Goal: Task Accomplishment & Management: Complete application form

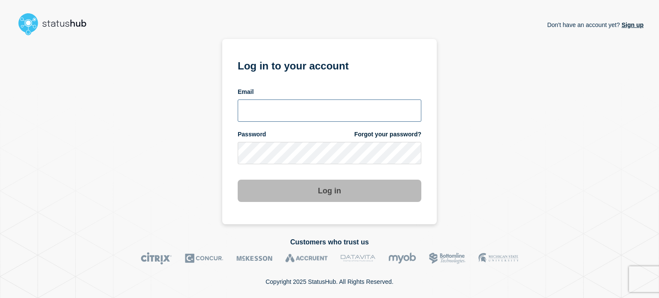
click at [272, 108] on input "email input" at bounding box center [330, 111] width 184 height 22
type input "camilo.mejia@catonetworks.com"
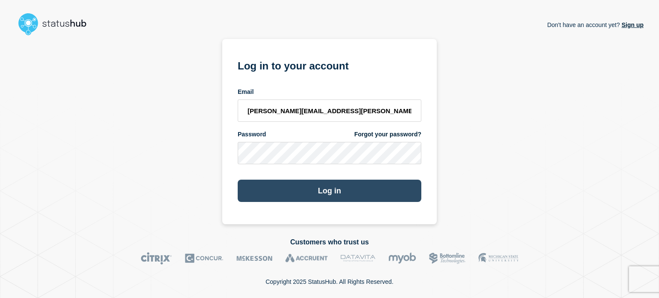
click at [297, 197] on button "Log in" at bounding box center [330, 191] width 184 height 22
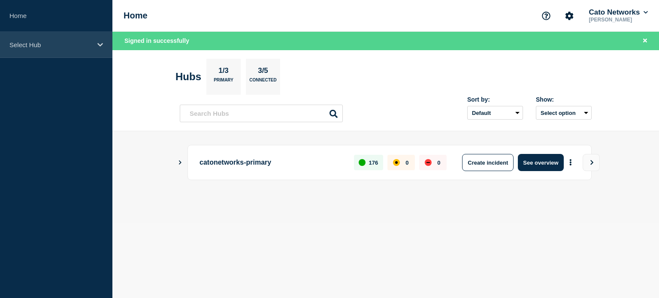
click at [56, 45] on p "Select Hub" at bounding box center [50, 44] width 82 height 7
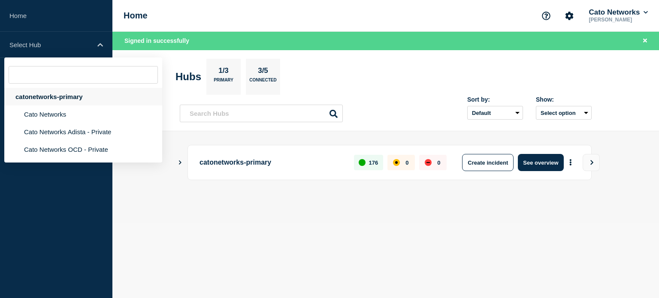
click at [48, 93] on div "catonetworks-primary" at bounding box center [83, 97] width 158 height 18
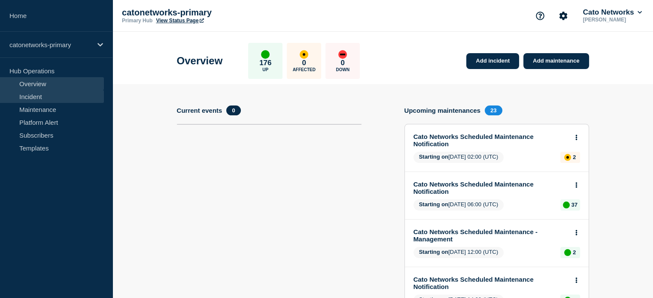
click at [36, 98] on link "Incident" at bounding box center [52, 96] width 104 height 13
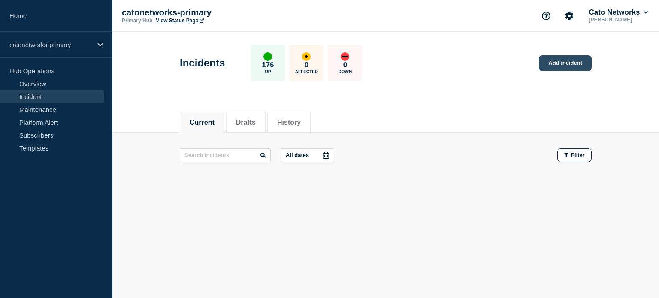
click at [561, 63] on link "Add incident" at bounding box center [565, 63] width 53 height 16
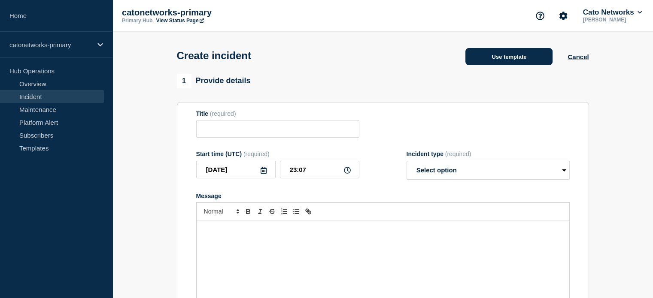
click at [520, 51] on button "Use template" at bounding box center [508, 56] width 87 height 17
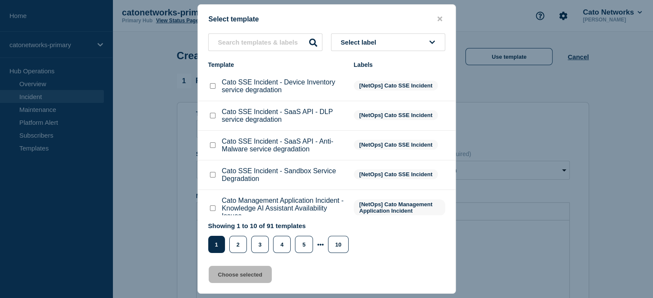
click at [352, 130] on li "Cato SSE Incident - SaaS API - DLP service degradation [NetOps] Cato SSE Incide…" at bounding box center [327, 116] width 258 height 30
click at [376, 42] on span "Select label" at bounding box center [360, 42] width 39 height 7
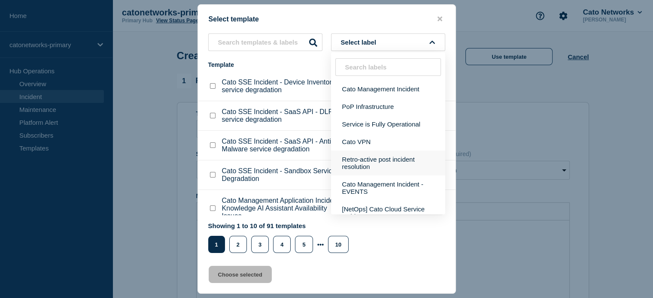
click at [376, 166] on button "Retro-active post incident resolution" at bounding box center [388, 163] width 114 height 25
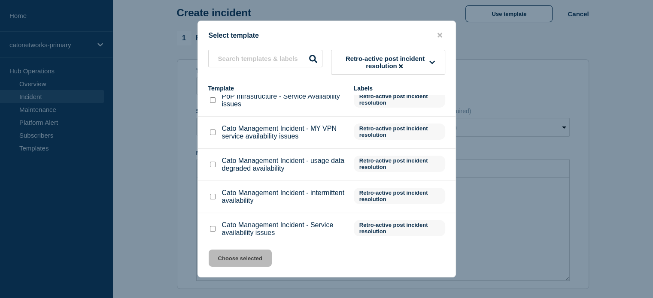
scroll to position [146, 0]
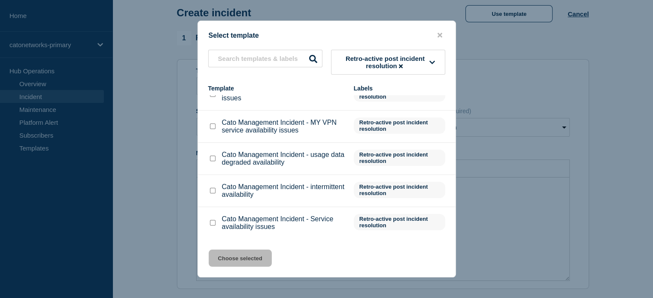
click at [210, 222] on input "Cato Management Incident - Service availability issues checkbox" at bounding box center [213, 223] width 6 height 6
checkbox input "true"
click at [235, 260] on button "Choose selected" at bounding box center [240, 258] width 63 height 17
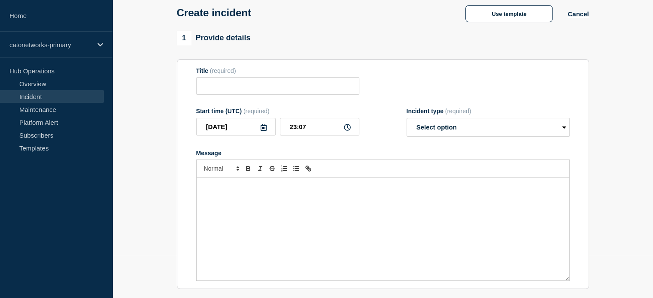
type input "Cato Management Incident - Service availability issues"
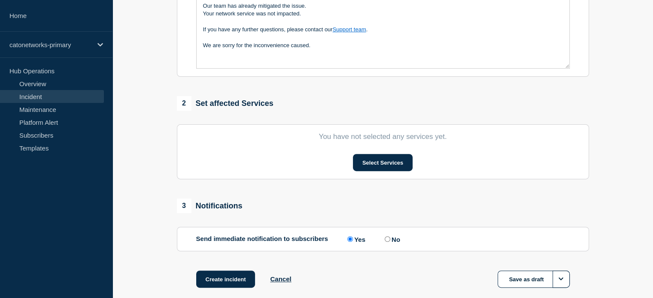
scroll to position [258, 0]
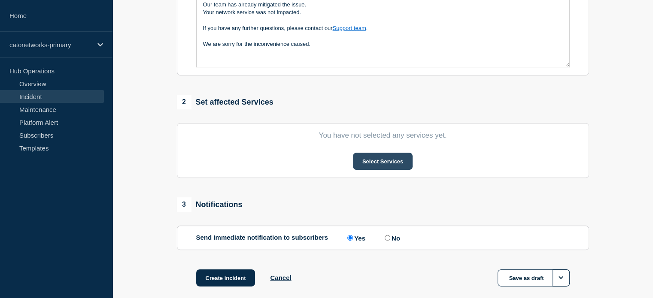
click at [374, 164] on button "Select Services" at bounding box center [383, 161] width 60 height 17
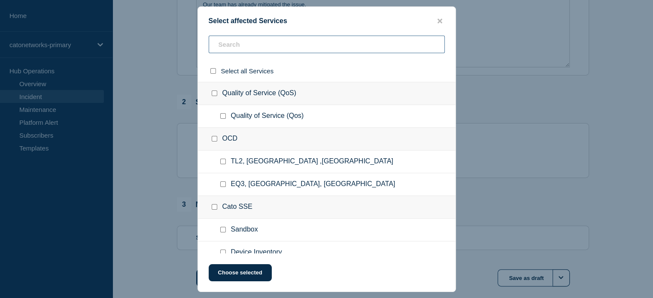
click at [247, 44] on input "text" at bounding box center [327, 45] width 236 height 18
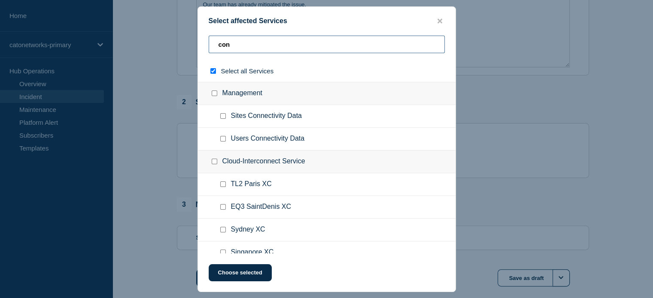
type input "conf"
checkbox input "true"
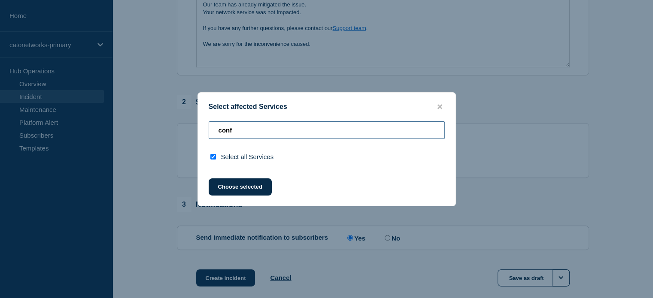
type input "con"
checkbox input "false"
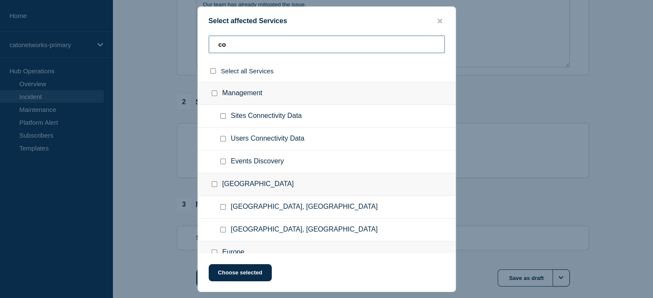
type input "c"
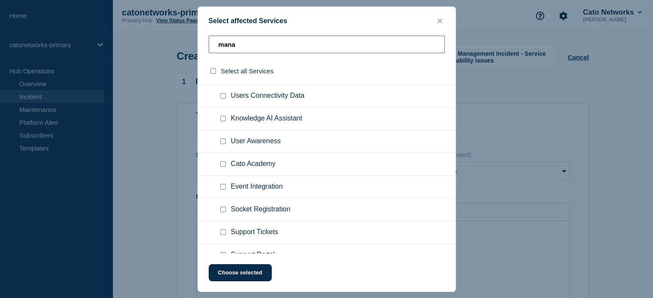
scroll to position [86, 0]
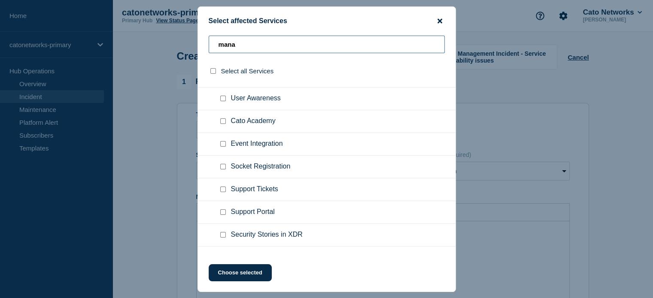
type input "mana"
click at [439, 20] on icon "close button" at bounding box center [439, 20] width 5 height 5
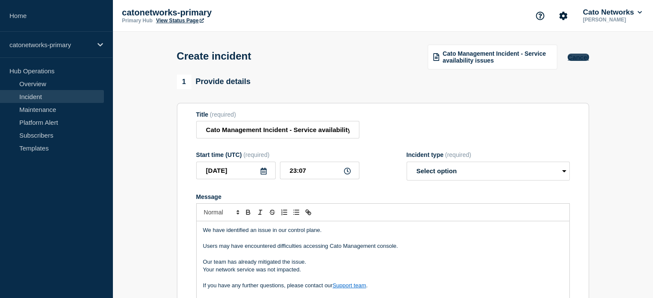
click at [577, 55] on button "Cancel" at bounding box center [577, 57] width 21 height 7
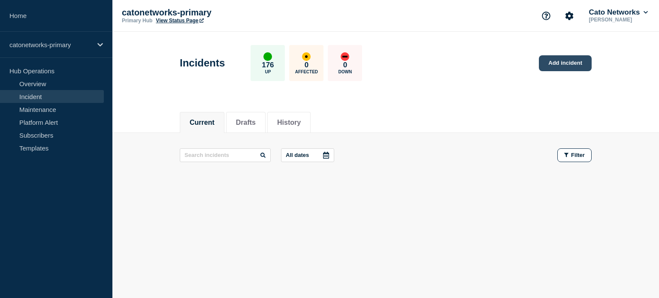
click at [554, 62] on link "Add incident" at bounding box center [565, 63] width 53 height 16
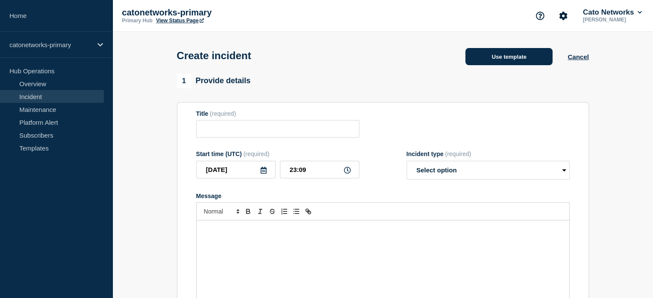
click at [491, 58] on button "Use template" at bounding box center [508, 56] width 87 height 17
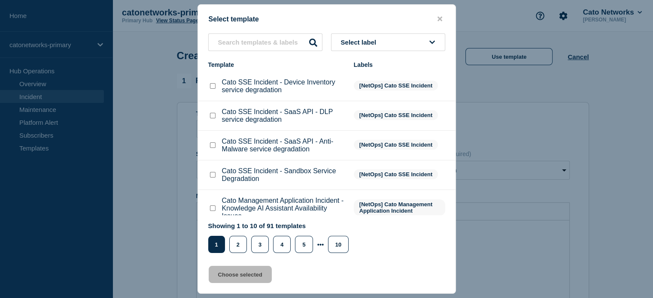
click at [350, 42] on span "Select label" at bounding box center [360, 42] width 39 height 7
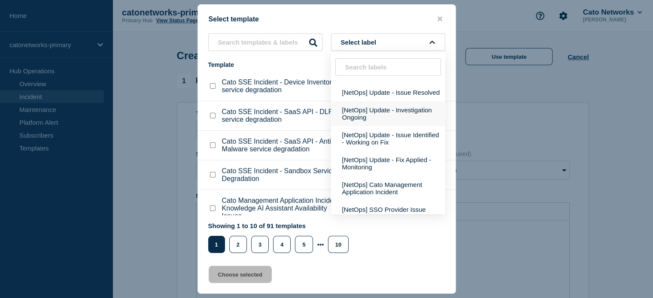
scroll to position [172, 0]
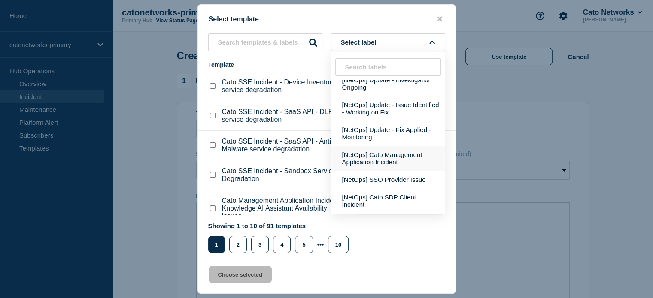
click at [387, 169] on button "[NetOps] Cato Management Application Incident" at bounding box center [388, 158] width 114 height 25
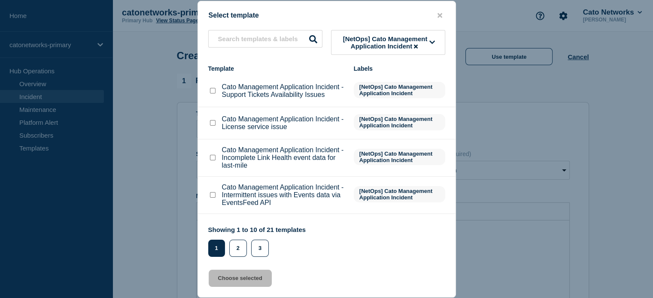
scroll to position [200, 0]
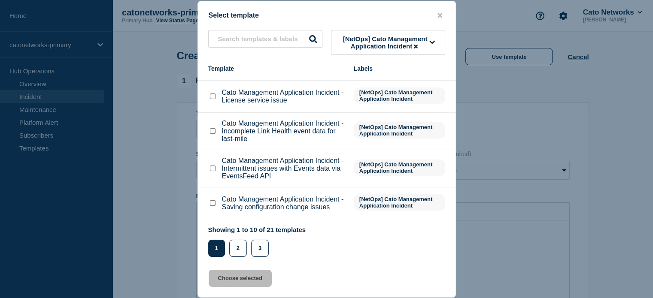
click at [211, 205] on input "Cato Management Application Incident - Saving configuration change issues check…" at bounding box center [213, 203] width 6 height 6
checkbox input "true"
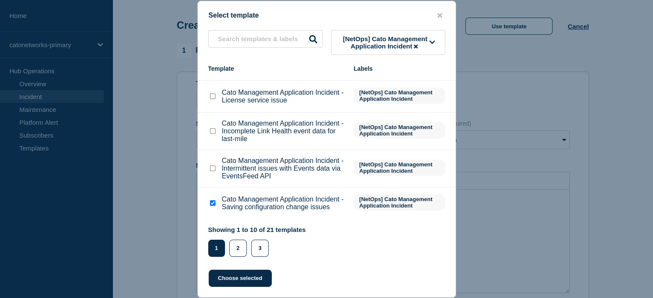
scroll to position [43, 0]
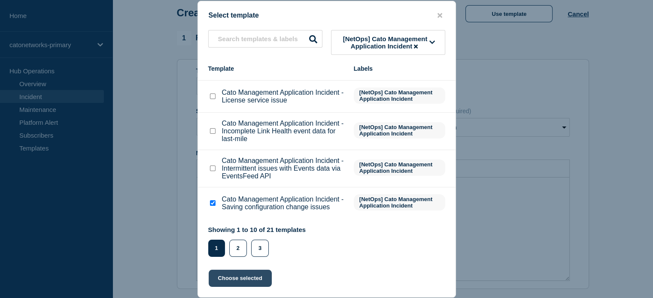
click at [250, 278] on button "Choose selected" at bounding box center [240, 278] width 63 height 17
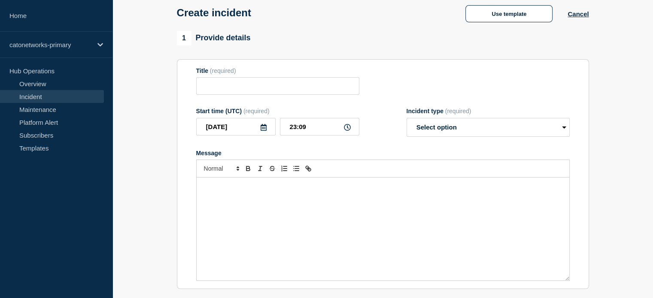
type input "Cato Management Application Incident - Saving configuration change issues"
select select "investigating"
radio input "false"
radio input "true"
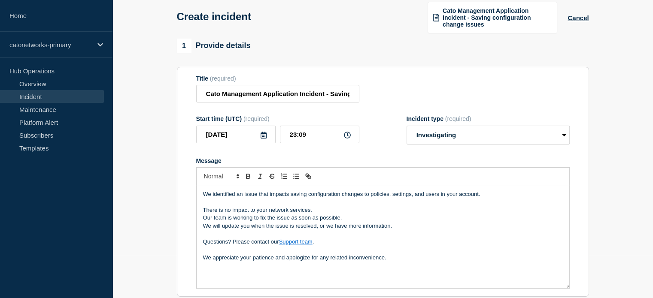
scroll to position [49, 0]
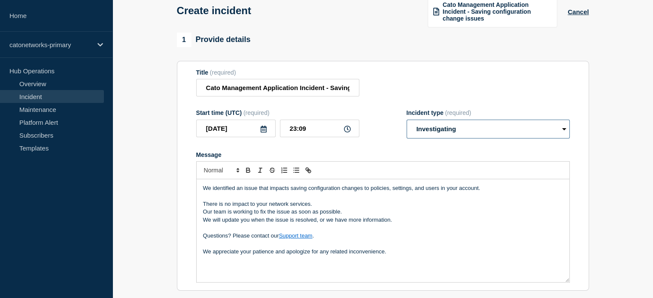
click at [480, 134] on select "Select option Investigating Identified Monitoring" at bounding box center [487, 129] width 163 height 19
select select "monitoring"
click at [406, 121] on select "Select option Investigating Identified Monitoring" at bounding box center [487, 129] width 163 height 19
drag, startPoint x: 290, startPoint y: 127, endPoint x: 297, endPoint y: 128, distance: 7.4
click at [297, 128] on input "23:09" at bounding box center [319, 129] width 79 height 18
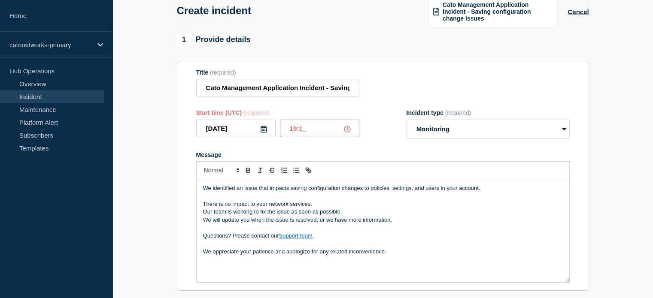
type input "19:18"
click at [201, 206] on div "We identified an issue that impacts saving configuration changes to policies, s…" at bounding box center [383, 230] width 373 height 103
click at [570, 12] on button "Cancel" at bounding box center [577, 11] width 21 height 7
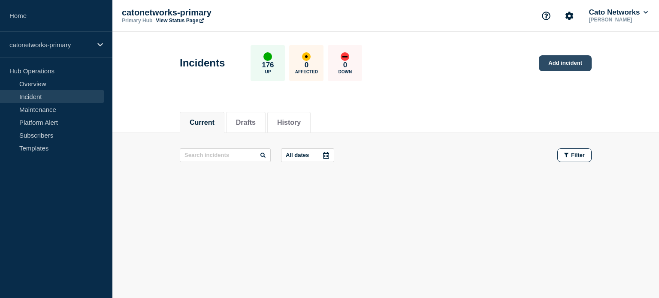
click at [549, 67] on link "Add incident" at bounding box center [565, 63] width 53 height 16
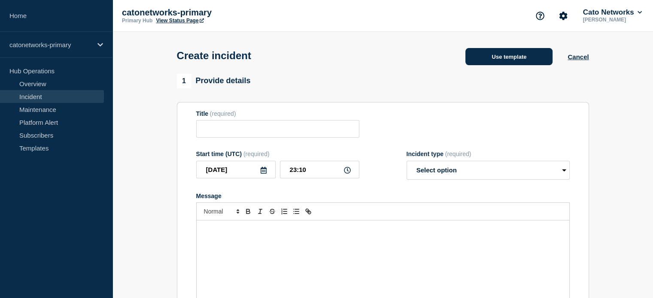
click at [489, 60] on button "Use template" at bounding box center [508, 56] width 87 height 17
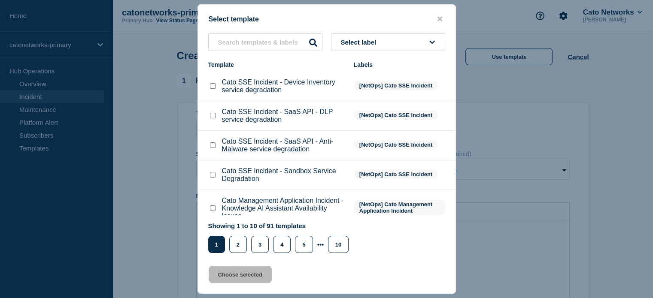
click at [378, 45] on span "Select label" at bounding box center [360, 42] width 39 height 7
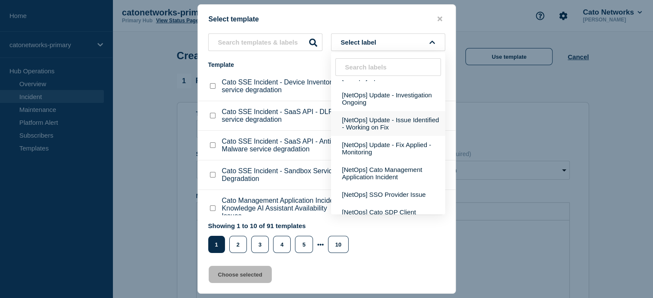
scroll to position [172, 0]
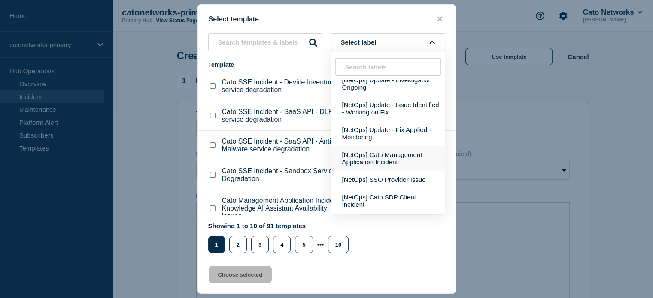
click at [376, 170] on button "[NetOps] Cato Management Application Incident" at bounding box center [388, 158] width 114 height 25
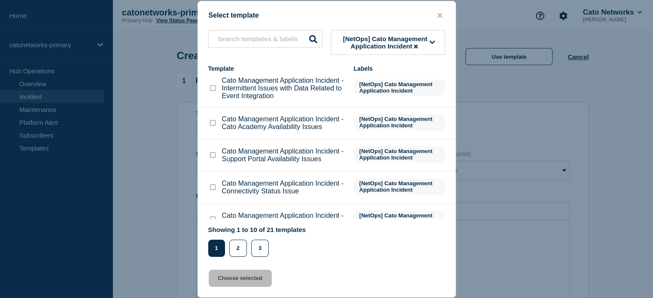
scroll to position [86, 0]
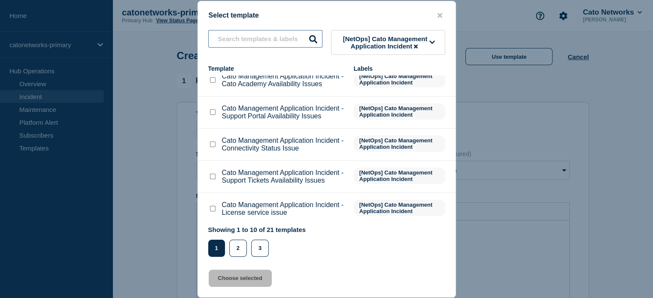
click at [245, 42] on input "text" at bounding box center [265, 39] width 114 height 18
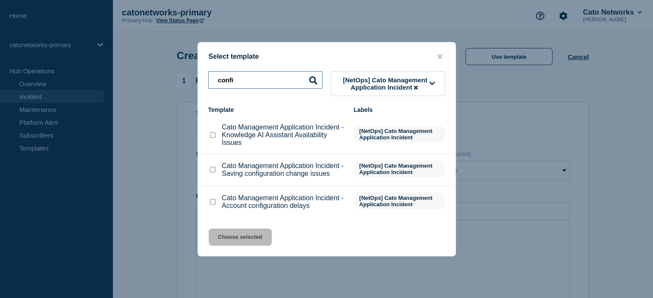
type input "confi"
click at [214, 202] on input "Cato Management Application Incident - Account configuration delays checkbox" at bounding box center [213, 202] width 6 height 6
checkbox input "true"
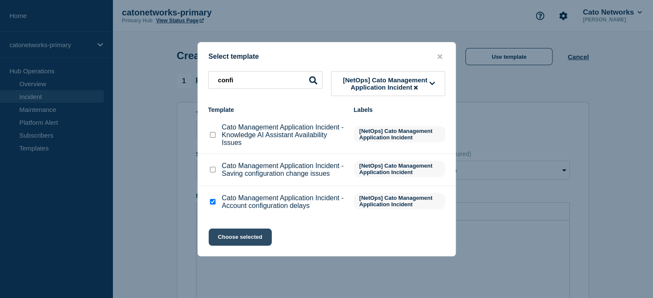
click at [238, 237] on button "Choose selected" at bounding box center [240, 237] width 63 height 17
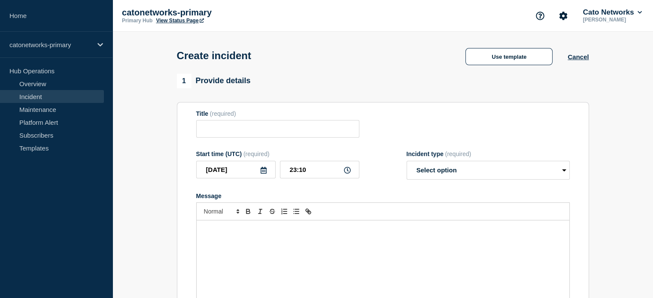
type input "Cato Management Application Incident - Account configuration delays"
select select "investigating"
radio input "false"
radio input "true"
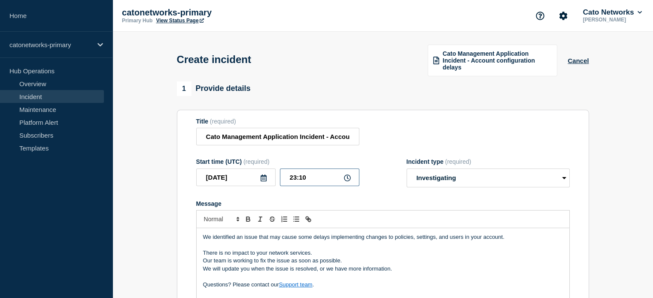
drag, startPoint x: 296, startPoint y: 178, endPoint x: 286, endPoint y: 176, distance: 10.2
click at [286, 176] on input "23:10" at bounding box center [319, 178] width 79 height 18
type input "19:18"
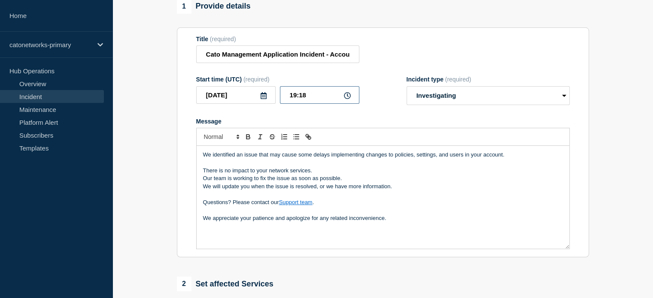
scroll to position [86, 0]
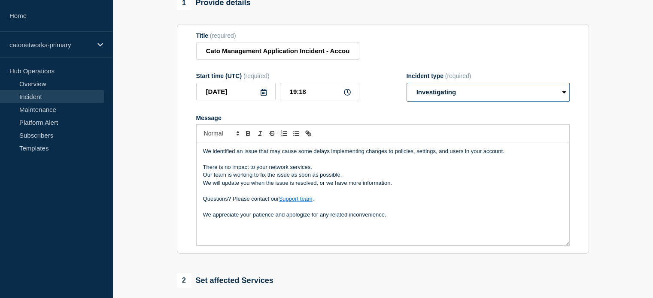
click at [454, 100] on select "Select option Investigating Identified Monitoring" at bounding box center [487, 92] width 163 height 19
select select "monitoring"
click at [406, 84] on select "Select option Investigating Identified Monitoring" at bounding box center [487, 92] width 163 height 19
click at [397, 217] on p "We appreciate your patience and apologize for any related inconvenience." at bounding box center [383, 215] width 360 height 8
click at [502, 154] on p "We identified an issue that may cause some delays implementing changes to polic…" at bounding box center [383, 152] width 360 height 8
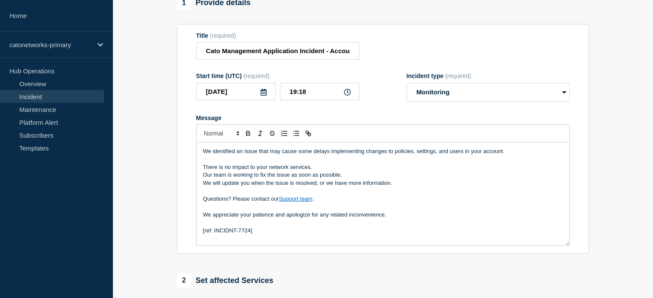
click at [510, 151] on p "We identified an issue that may cause some delays implementing changes to polic…" at bounding box center [383, 152] width 360 height 8
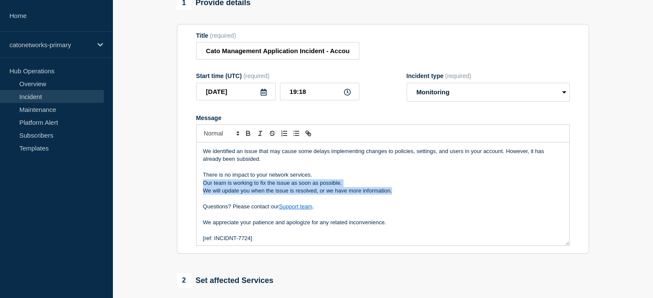
drag, startPoint x: 202, startPoint y: 184, endPoint x: 394, endPoint y: 194, distance: 192.1
click at [394, 194] on div "We identified an issue that may cause some delays implementing changes to polic…" at bounding box center [383, 193] width 373 height 103
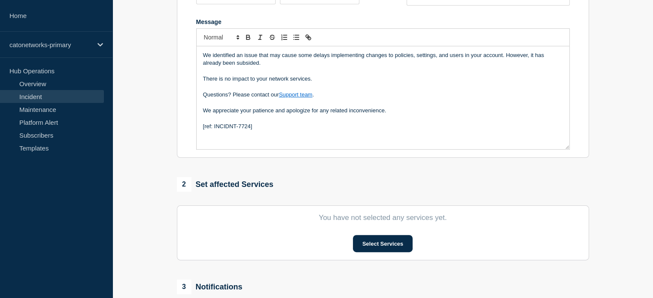
scroll to position [258, 0]
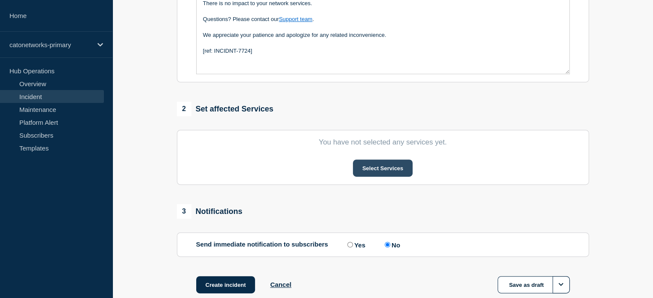
click at [373, 171] on button "Select Services" at bounding box center [383, 168] width 60 height 17
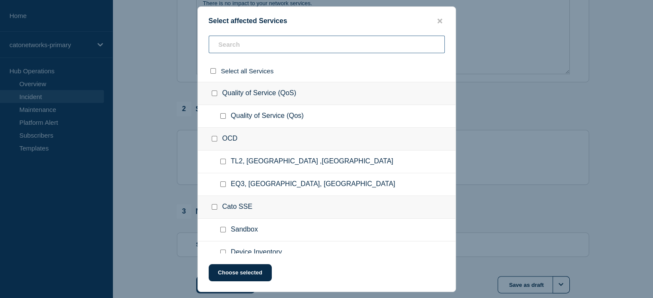
click at [245, 49] on input "text" at bounding box center [327, 45] width 236 height 18
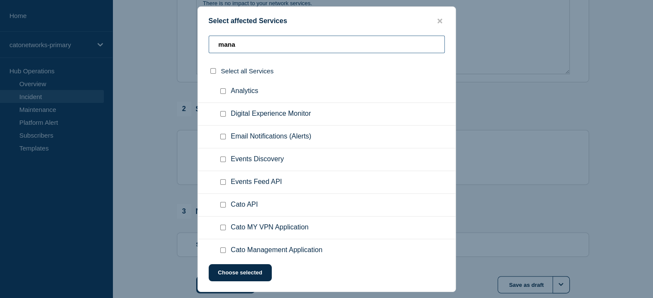
scroll to position [350, 0]
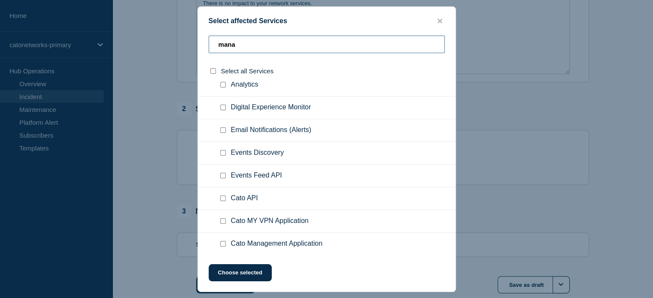
type input "mana"
click at [223, 242] on input "Cato Management Application checkbox" at bounding box center [223, 244] width 6 height 6
checkbox input "true"
click at [237, 273] on button "Choose selected" at bounding box center [240, 272] width 63 height 17
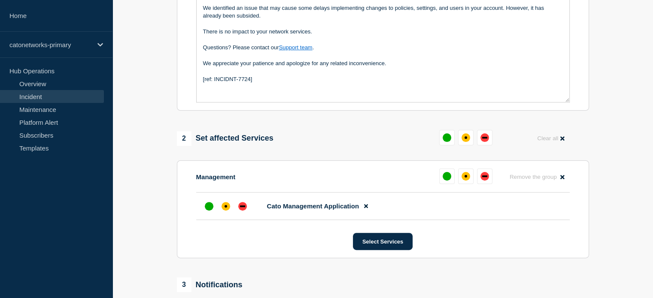
scroll to position [172, 0]
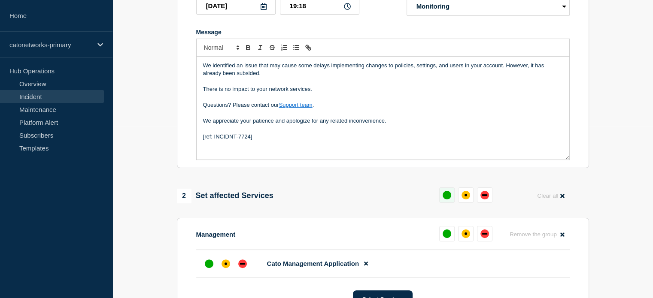
click at [446, 198] on div "up" at bounding box center [446, 195] width 9 height 9
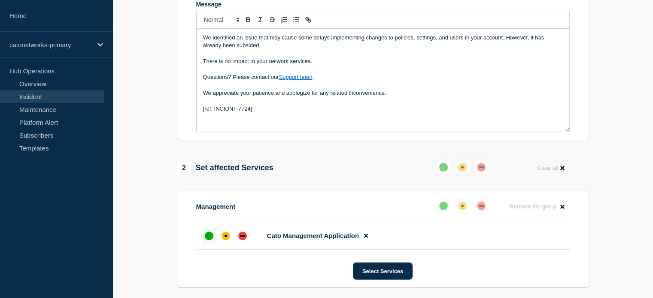
scroll to position [215, 0]
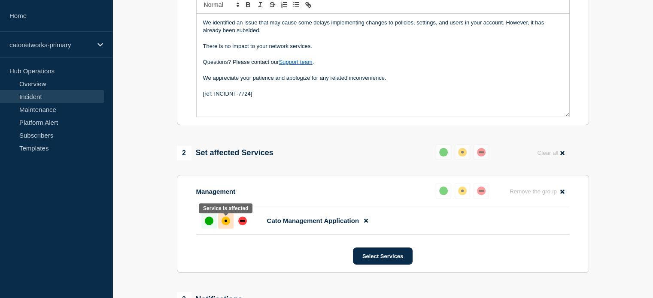
click at [225, 221] on div "affected" at bounding box center [225, 221] width 3 height 3
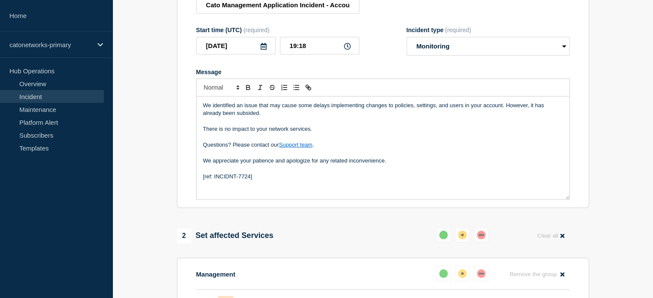
scroll to position [129, 0]
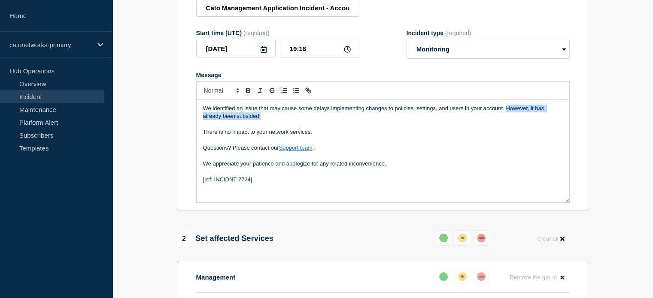
drag, startPoint x: 506, startPoint y: 110, endPoint x: 274, endPoint y: 115, distance: 232.3
click at [274, 115] on p "We identified an issue that may cause some delays implementing changes to polic…" at bounding box center [383, 113] width 360 height 16
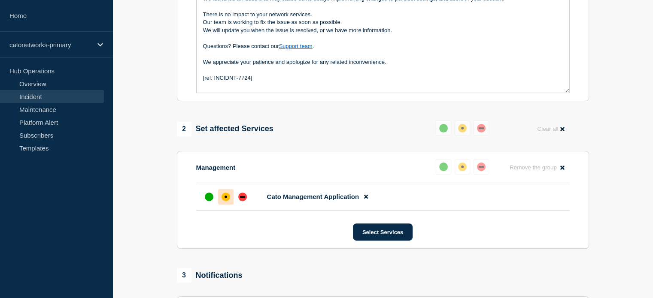
scroll to position [343, 0]
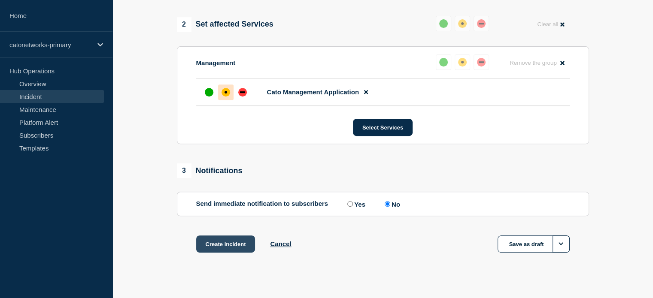
click at [233, 246] on button "Create incident" at bounding box center [225, 244] width 59 height 17
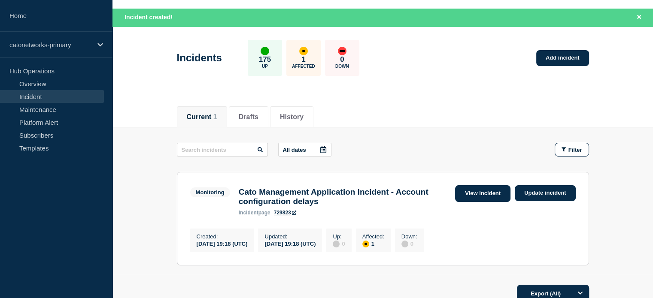
scroll to position [43, 0]
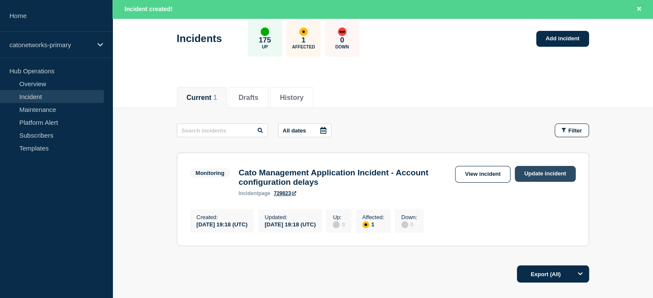
click at [539, 170] on link "Update incident" at bounding box center [545, 174] width 61 height 16
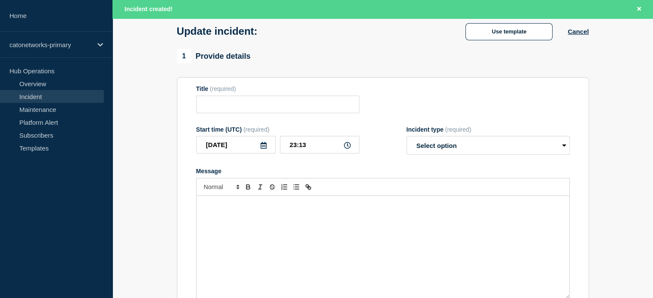
type input "Cato Management Application Incident - Account configuration delays"
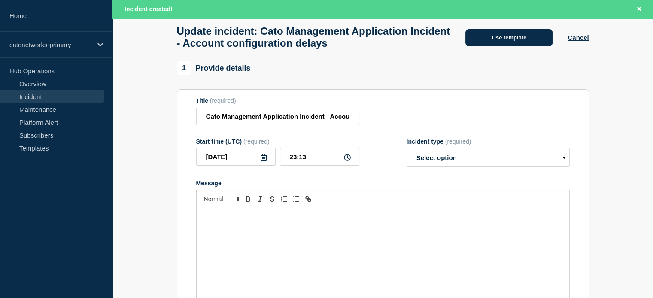
click at [503, 46] on button "Use template" at bounding box center [508, 37] width 87 height 17
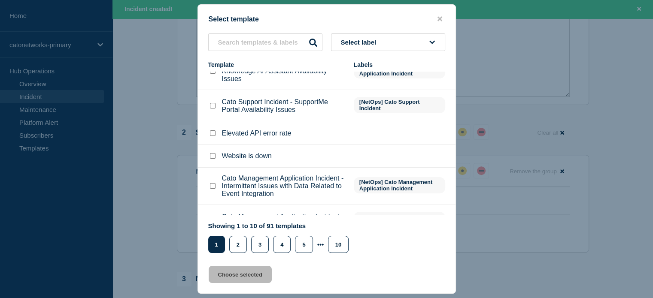
scroll to position [118, 0]
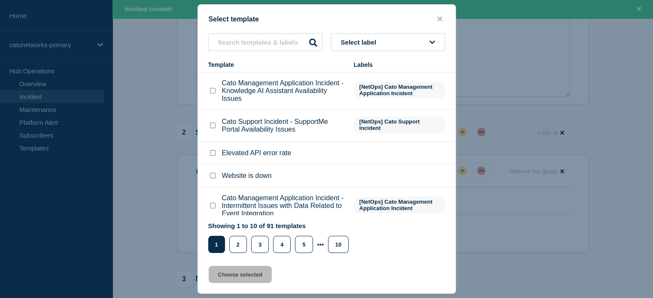
click at [365, 50] on button "Select label" at bounding box center [388, 42] width 114 height 18
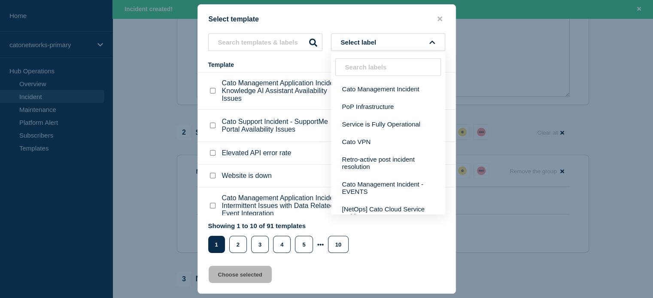
click at [366, 39] on span "Select label" at bounding box center [360, 42] width 39 height 7
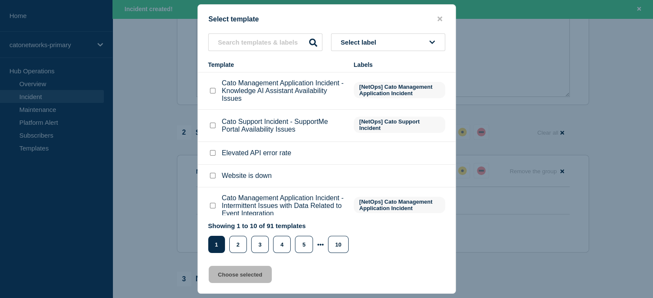
click at [363, 44] on span "Select label" at bounding box center [360, 42] width 39 height 7
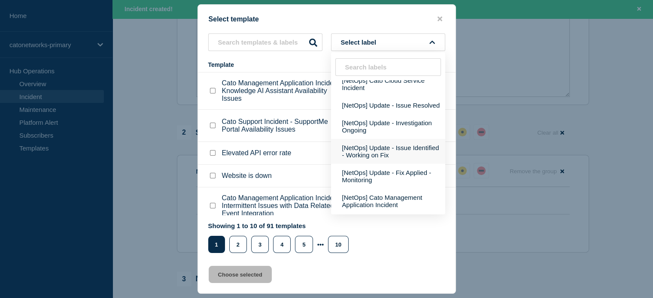
scroll to position [172, 0]
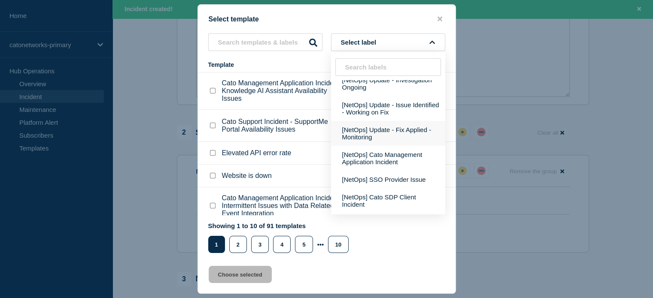
click at [366, 146] on button "[NetOps] Update - Fix Applied - Monitoring" at bounding box center [388, 133] width 114 height 25
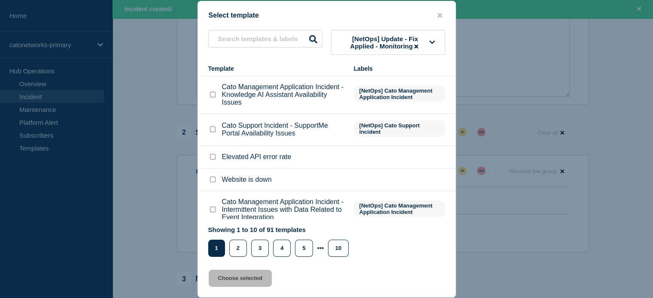
scroll to position [0, 0]
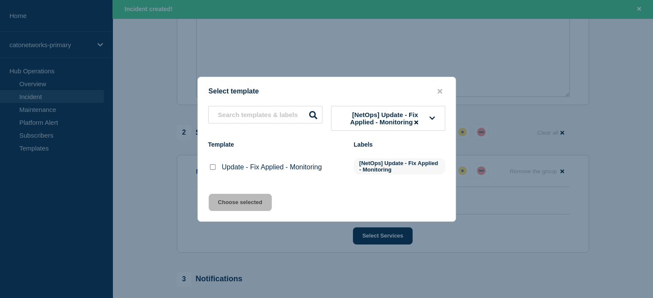
click at [214, 167] on input "Update - Fix Applied - Monitoring checkbox" at bounding box center [213, 167] width 6 height 6
checkbox input "true"
click at [227, 204] on button "Choose selected" at bounding box center [240, 202] width 63 height 17
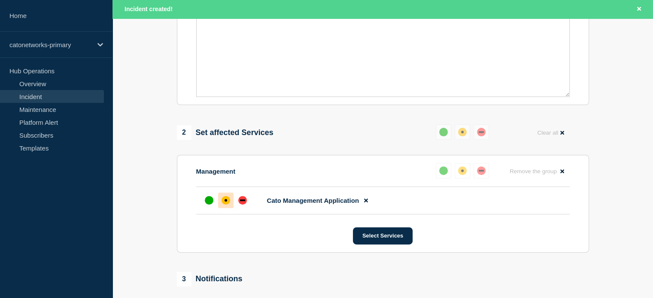
select select "monitoring"
radio input "false"
radio input "true"
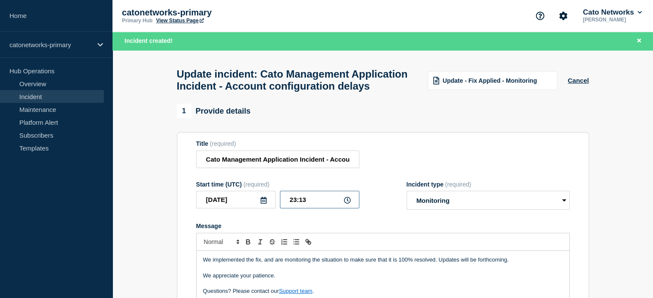
click at [311, 209] on input "23:13" at bounding box center [319, 200] width 79 height 18
type input "21:29"
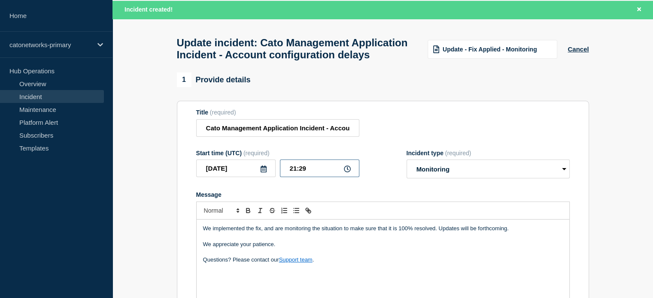
scroll to position [86, 0]
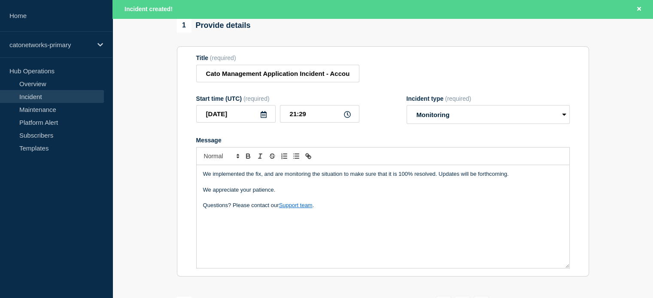
click at [324, 209] on p "Questions? Please contact our Support team ." at bounding box center [383, 206] width 360 height 8
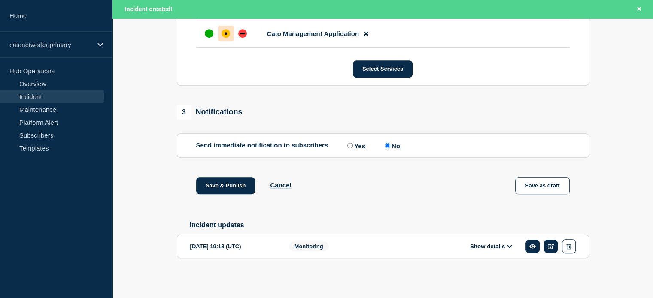
scroll to position [447, 0]
click at [333, 247] on div "Monitoring" at bounding box center [343, 246] width 109 height 14
click at [504, 245] on button "Show details" at bounding box center [490, 246] width 47 height 7
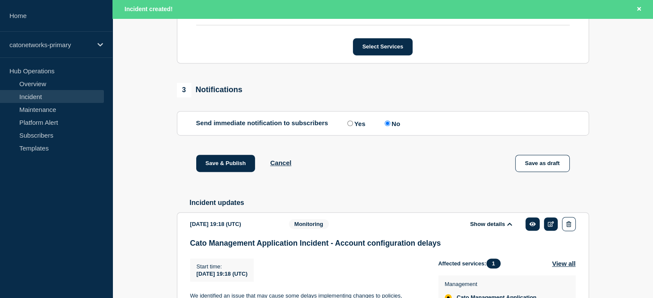
scroll to position [611, 0]
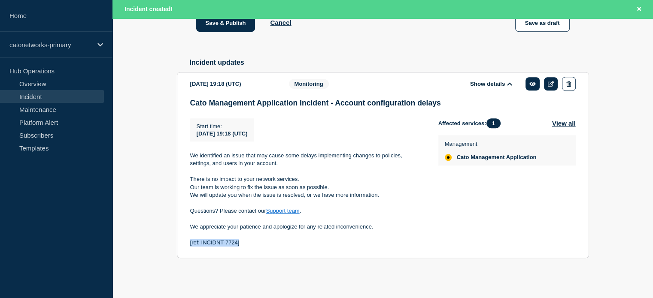
drag, startPoint x: 251, startPoint y: 243, endPoint x: 188, endPoint y: 241, distance: 64.0
click at [188, 241] on section "[DATE] 19:18 (UTC) Show details Monitoring Cato Management Application Incident…" at bounding box center [383, 165] width 412 height 186
copy p "[ref: INCIDNT-7724]"
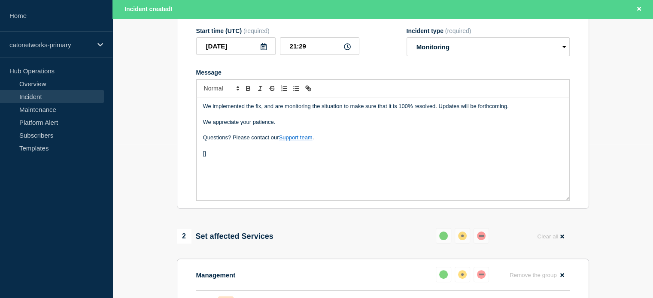
scroll to position [139, 0]
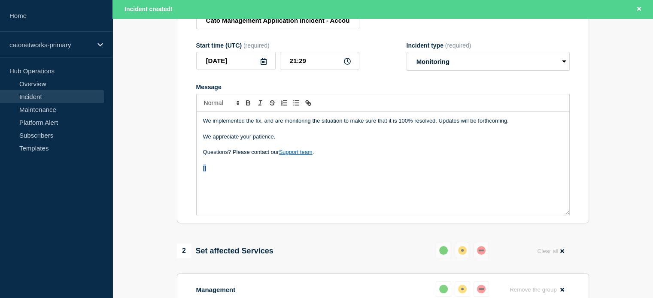
click at [196, 189] on div "We implemented the fix, and are monitoring the situation to make sure that it i…" at bounding box center [382, 163] width 373 height 103
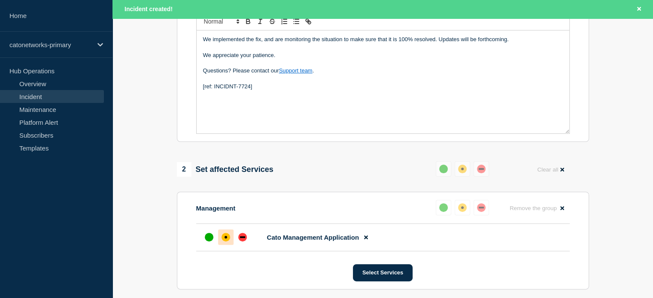
scroll to position [225, 0]
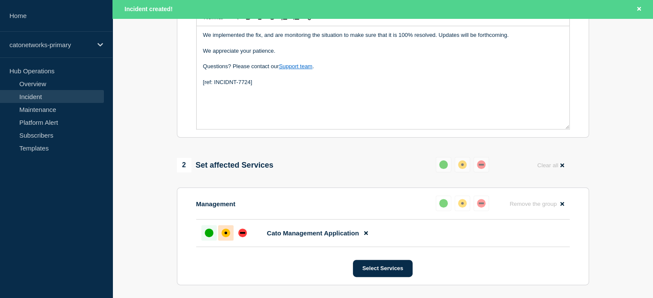
click at [208, 237] on div "up" at bounding box center [209, 233] width 9 height 9
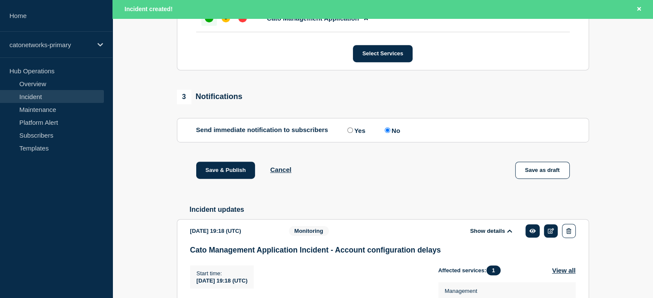
scroll to position [439, 0]
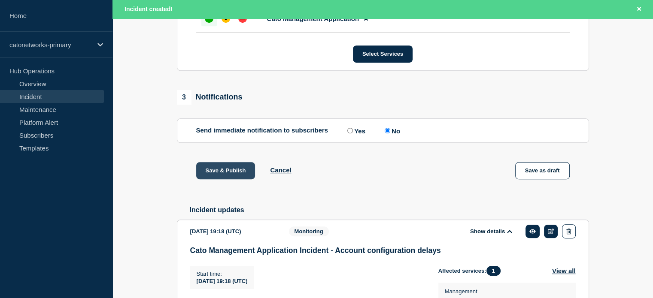
click at [221, 179] on button "Save & Publish" at bounding box center [225, 170] width 59 height 17
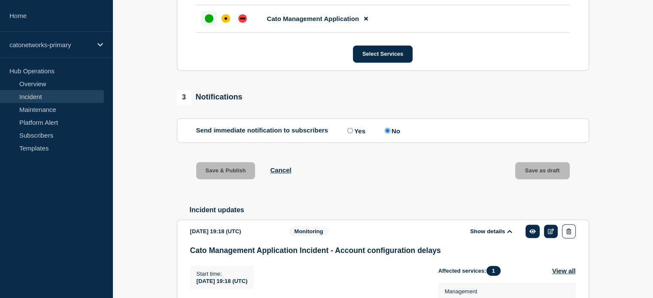
scroll to position [421, 0]
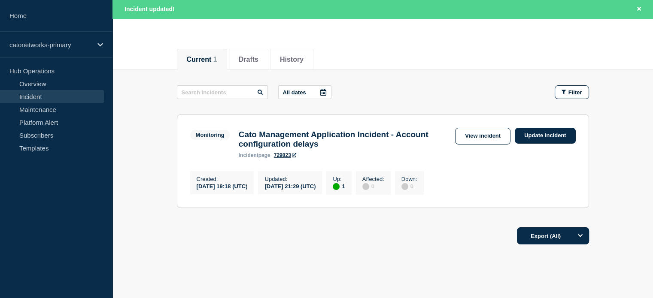
scroll to position [86, 0]
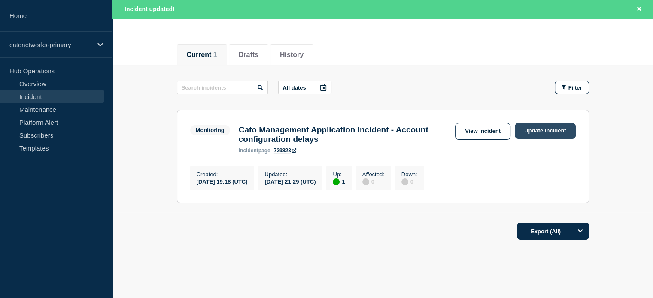
click at [536, 130] on link "Update incident" at bounding box center [545, 131] width 61 height 16
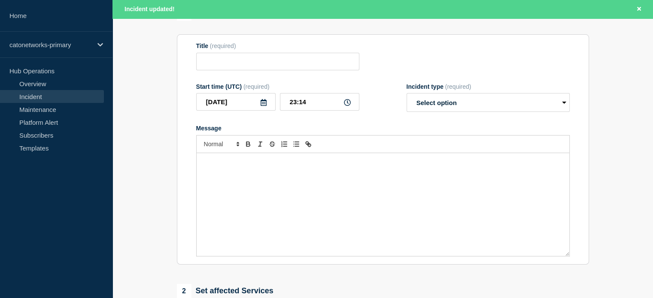
type input "Cato Management Application Incident - Account configuration delays"
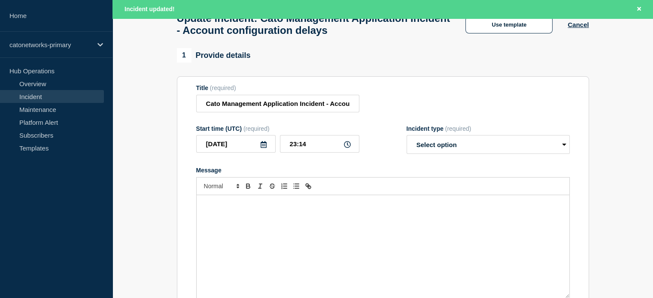
scroll to position [43, 0]
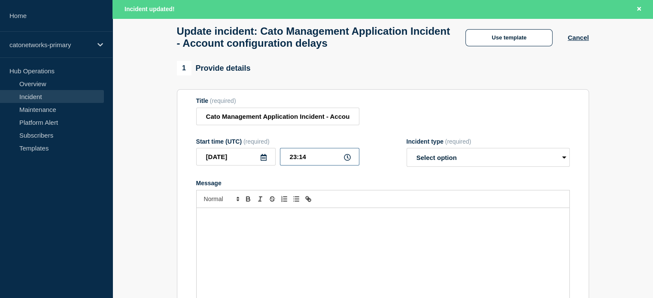
click at [295, 160] on input "23:14" at bounding box center [319, 157] width 79 height 18
type input "21:35"
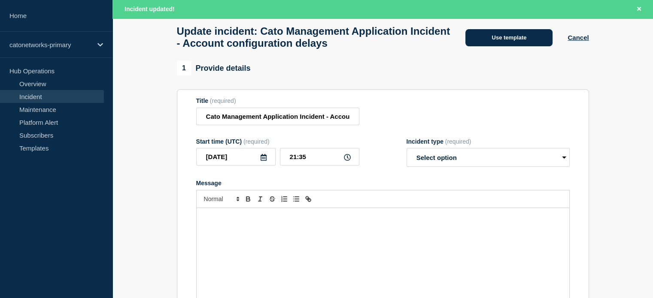
click at [500, 31] on button "Use template" at bounding box center [508, 37] width 87 height 17
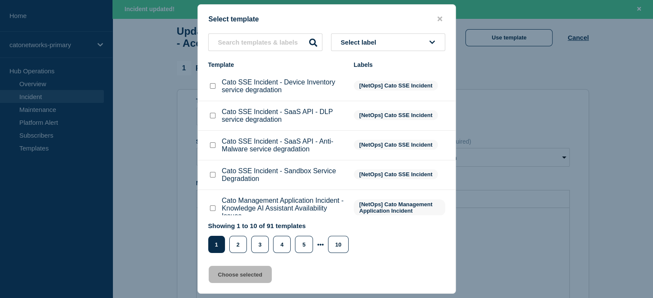
click at [366, 130] on li "Cato SSE Incident - SaaS API - DLP service degradation [NetOps] Cato SSE Incide…" at bounding box center [327, 116] width 258 height 30
click at [359, 49] on button "Select label" at bounding box center [388, 42] width 114 height 18
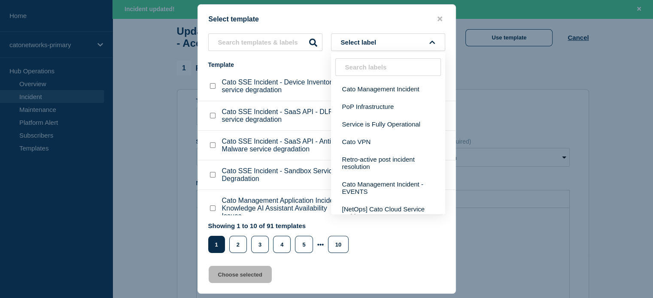
click at [357, 39] on span "Select label" at bounding box center [360, 42] width 39 height 7
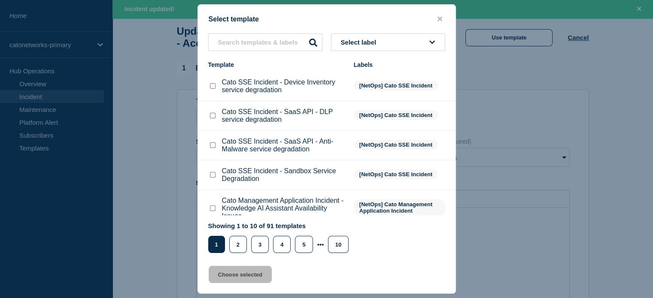
click at [357, 41] on span "Select label" at bounding box center [360, 42] width 39 height 7
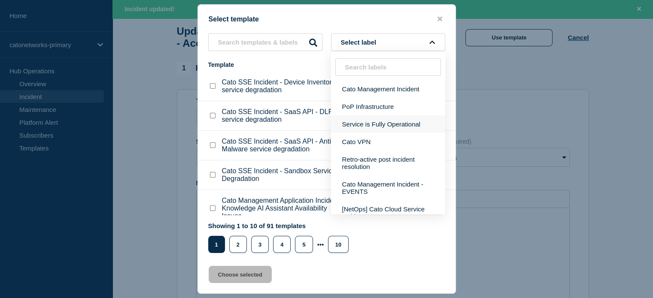
click at [369, 127] on button "Service is Fully Operational" at bounding box center [388, 124] width 114 height 18
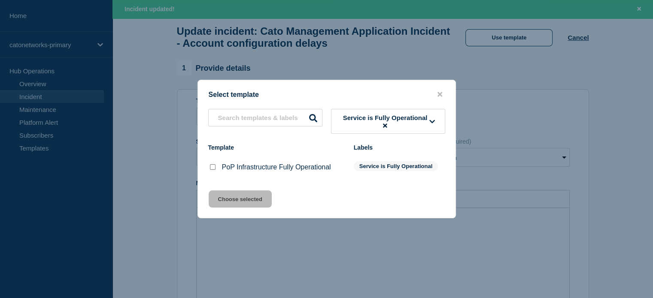
click at [216, 170] on div at bounding box center [212, 167] width 9 height 9
click at [214, 170] on input "PoP Infrastructure Fully Operational checkbox" at bounding box center [213, 167] width 6 height 6
checkbox input "true"
click at [223, 199] on button "Choose selected" at bounding box center [240, 199] width 63 height 17
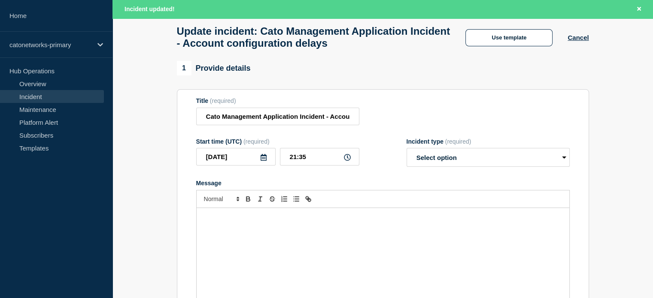
select select "resolved"
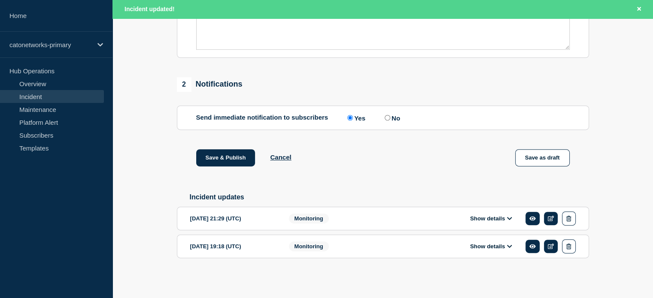
scroll to position [326, 0]
click at [390, 115] on input "No" at bounding box center [388, 118] width 6 height 6
radio input "true"
radio input "false"
click at [510, 218] on icon at bounding box center [509, 219] width 5 height 6
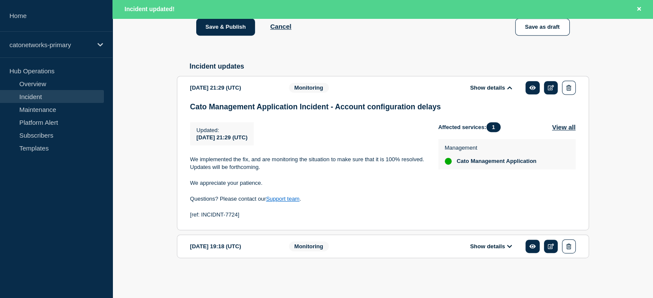
scroll to position [458, 0]
click at [550, 245] on icon at bounding box center [551, 247] width 6 height 6
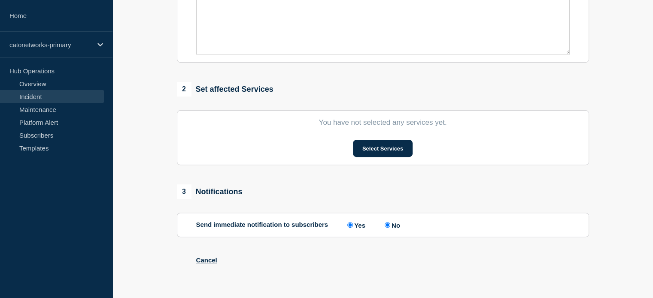
type input "Cato Management Application Incident - Account configuration delays"
type input "19:18"
select select "monitoring"
radio input "false"
radio input "true"
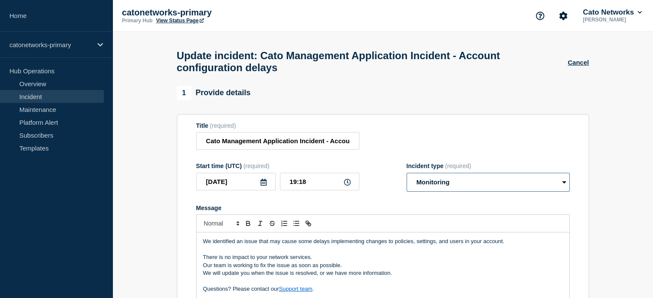
click at [447, 188] on select "Select option Investigating Identified Monitoring Resolved" at bounding box center [487, 182] width 163 height 19
select select "identified"
click at [406, 178] on select "Select option Investigating Identified Monitoring Resolved" at bounding box center [487, 182] width 163 height 19
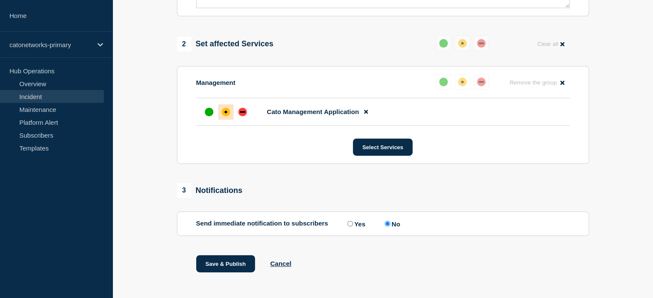
scroll to position [343, 0]
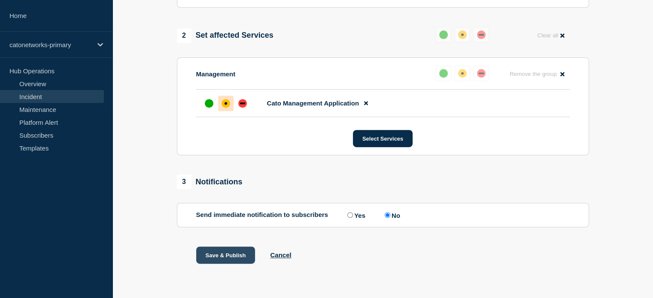
click at [221, 253] on button "Save & Publish" at bounding box center [225, 255] width 59 height 17
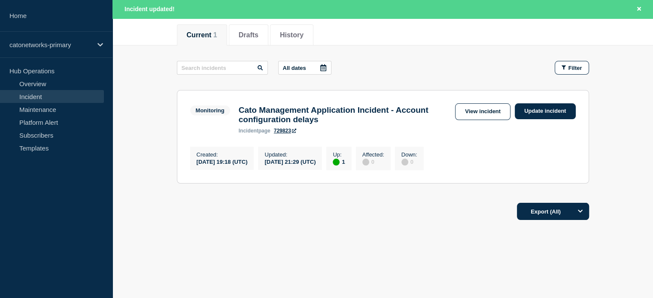
scroll to position [110, 0]
click at [531, 104] on link "Update incident" at bounding box center [545, 111] width 61 height 16
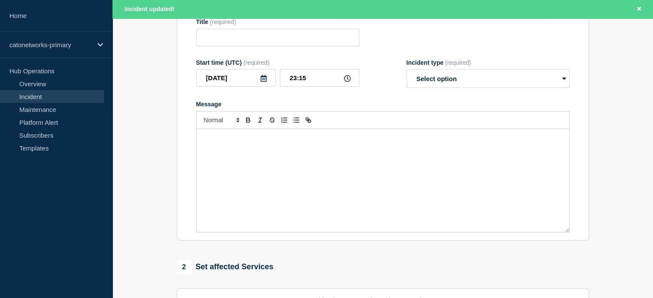
type input "Cato Management Application Incident - Account configuration delays"
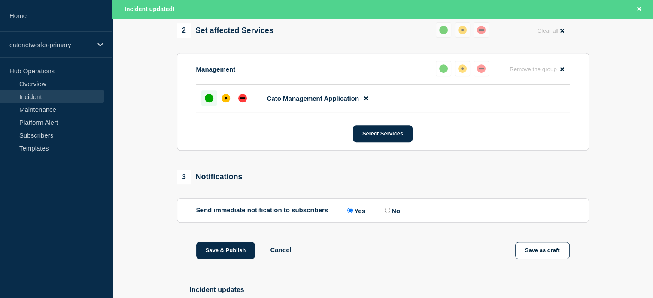
scroll to position [453, 0]
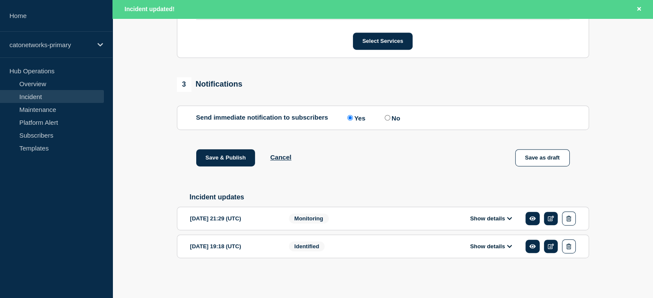
click at [390, 121] on input "No" at bounding box center [388, 118] width 6 height 6
radio input "true"
radio input "false"
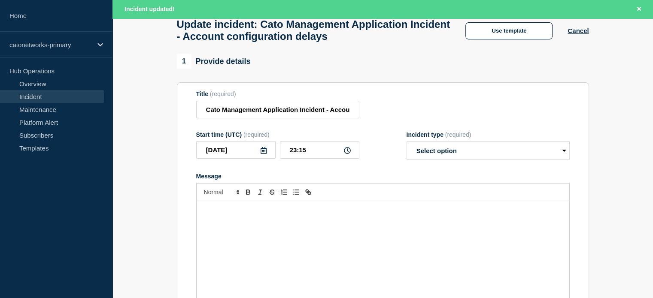
scroll to position [0, 0]
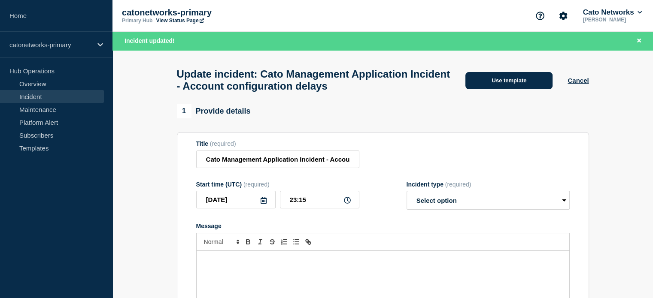
click at [509, 80] on button "Use template" at bounding box center [508, 80] width 87 height 17
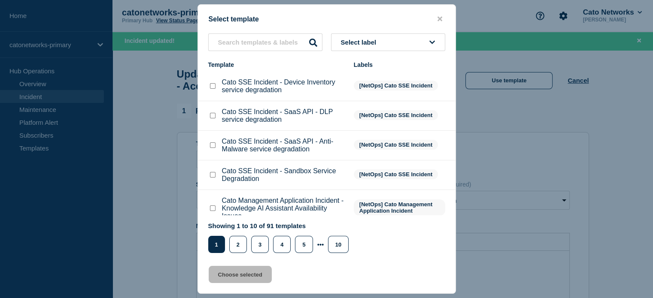
click at [379, 45] on span "Select label" at bounding box center [360, 42] width 39 height 7
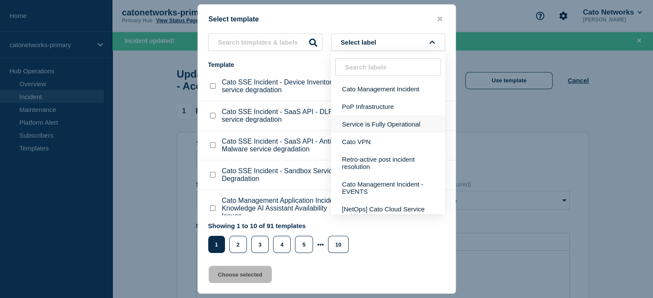
click at [374, 121] on button "Service is Fully Operational" at bounding box center [388, 124] width 114 height 18
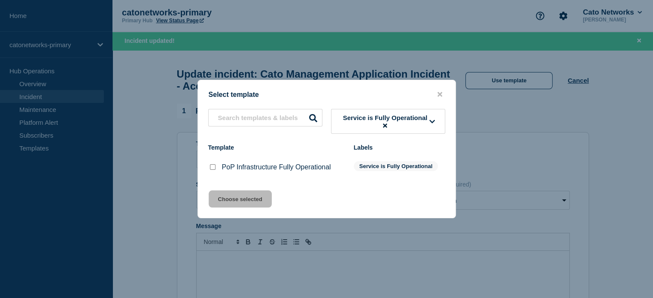
click at [230, 165] on p "PoP Infrastructure Fully Operational" at bounding box center [276, 168] width 109 height 8
click at [211, 170] on input "PoP Infrastructure Fully Operational checkbox" at bounding box center [213, 167] width 6 height 6
checkbox input "true"
click at [227, 204] on button "Choose selected" at bounding box center [240, 199] width 63 height 17
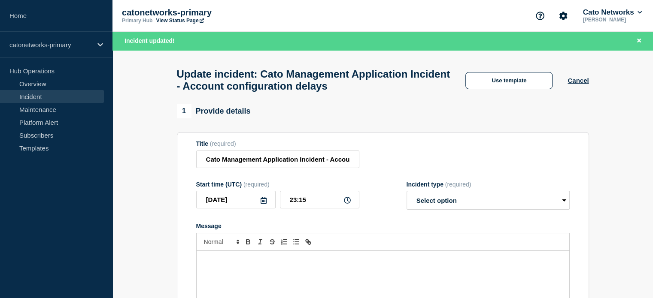
select select "resolved"
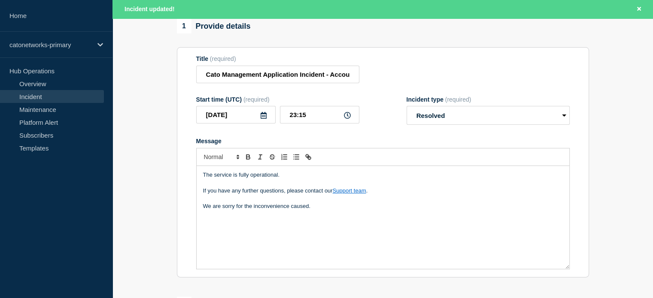
scroll to position [86, 0]
click at [295, 123] on input "23:15" at bounding box center [319, 114] width 79 height 18
type input "21:35"
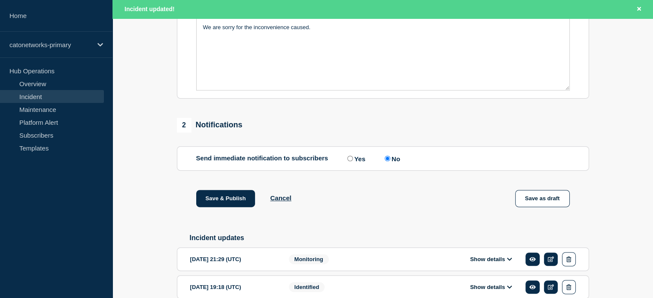
scroll to position [326, 0]
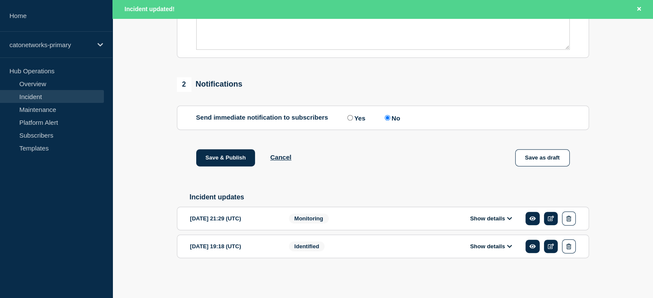
click at [502, 215] on button "Show details" at bounding box center [490, 218] width 47 height 7
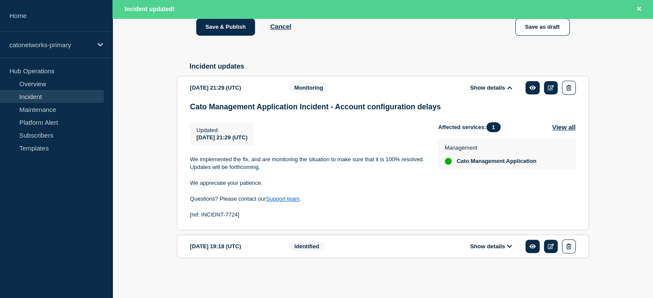
scroll to position [455, 0]
drag, startPoint x: 244, startPoint y: 215, endPoint x: 182, endPoint y: 214, distance: 61.8
click at [182, 214] on section "[DATE] 21:29 (UTC) Show details Monitoring Cato Management Application Incident…" at bounding box center [383, 153] width 412 height 155
drag, startPoint x: 240, startPoint y: 217, endPoint x: 186, endPoint y: 221, distance: 54.2
click at [186, 221] on section "[DATE] 21:29 (UTC) Show details Monitoring Cato Management Application Incident…" at bounding box center [383, 153] width 412 height 155
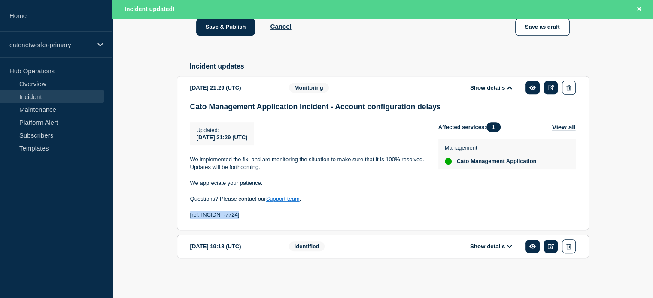
copy p "[ref: INCIDNT-7724]"
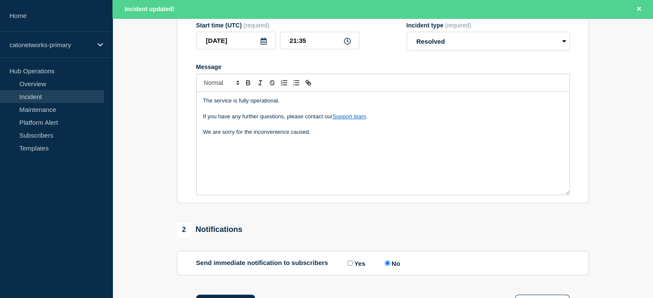
scroll to position [155, 0]
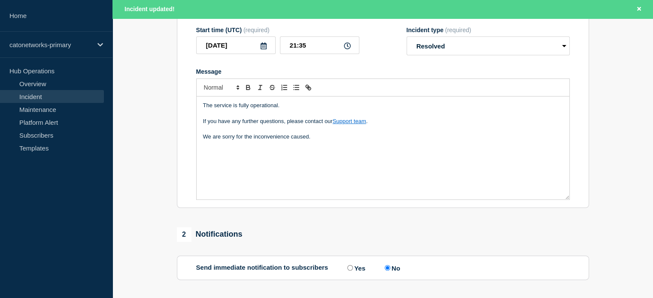
click at [306, 184] on div "The service is fully operational. If you have any further questions, please con…" at bounding box center [383, 148] width 373 height 103
click at [324, 168] on div "The service is fully operational. If you have any further questions, please con…" at bounding box center [383, 148] width 373 height 103
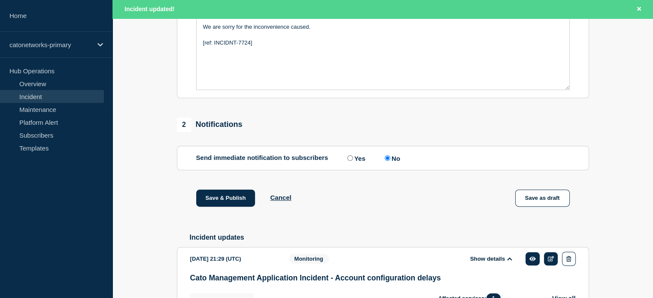
scroll to position [283, 0]
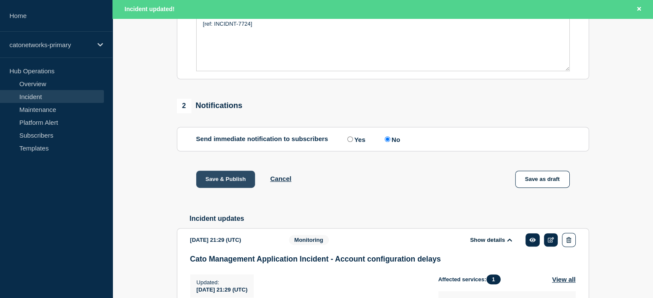
click at [221, 188] on button "Save & Publish" at bounding box center [225, 179] width 59 height 17
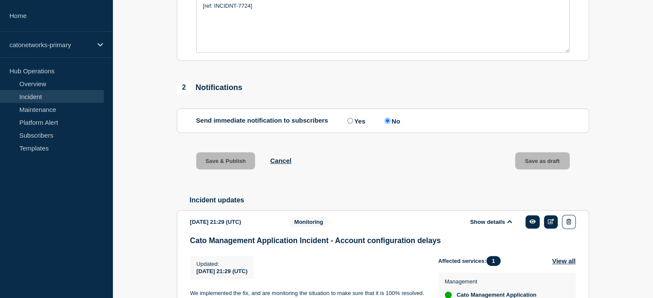
scroll to position [265, 0]
